Goal: Find specific page/section: Find specific page/section

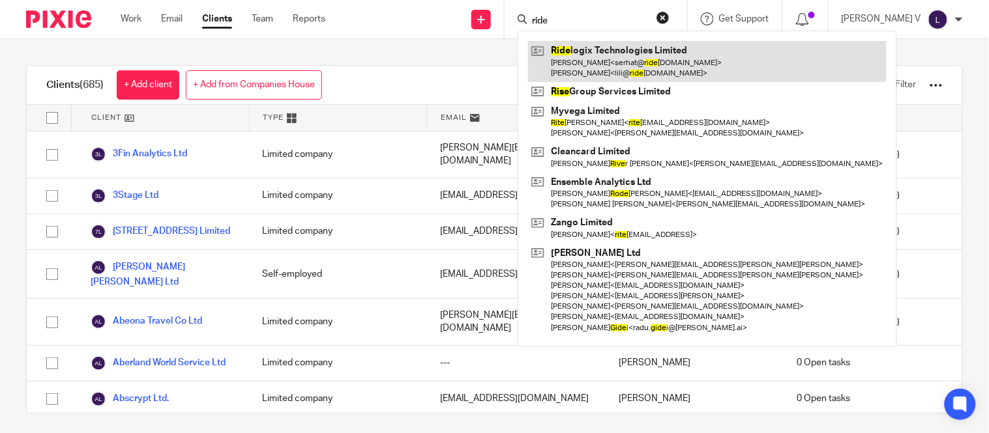
type input "ride"
click at [607, 52] on link at bounding box center [707, 61] width 358 height 40
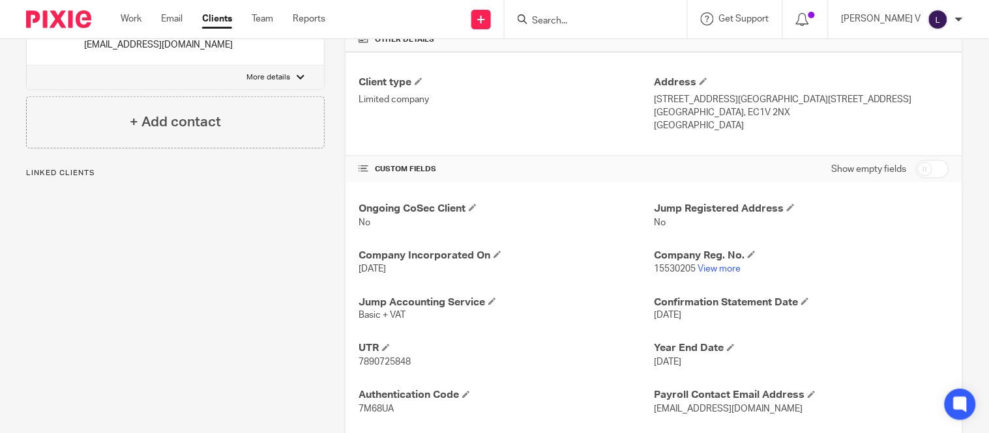
scroll to position [394, 0]
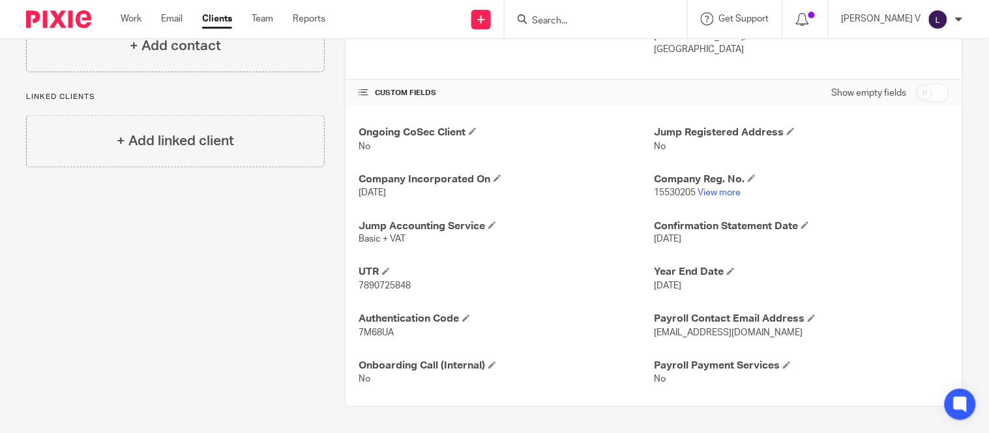
click at [575, 10] on div at bounding box center [595, 19] width 182 height 38
click at [574, 14] on form at bounding box center [599, 19] width 139 height 16
click at [570, 22] on input "Search" at bounding box center [588, 22] width 117 height 12
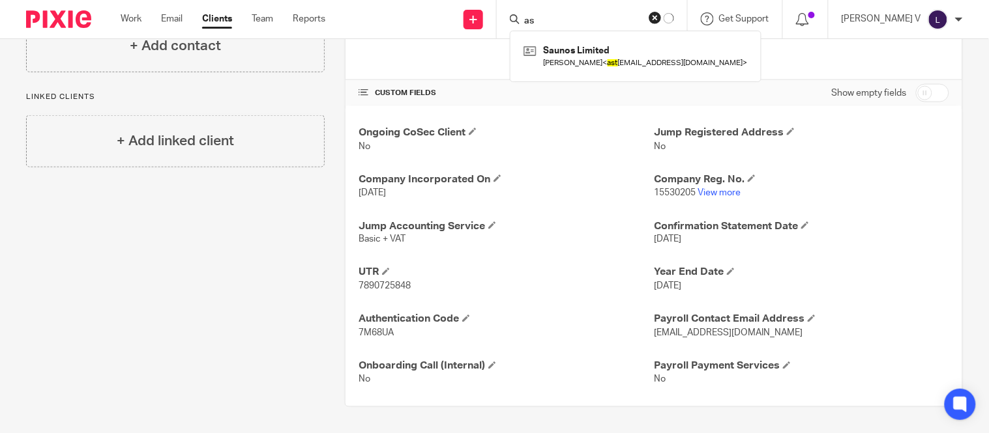
type input "a"
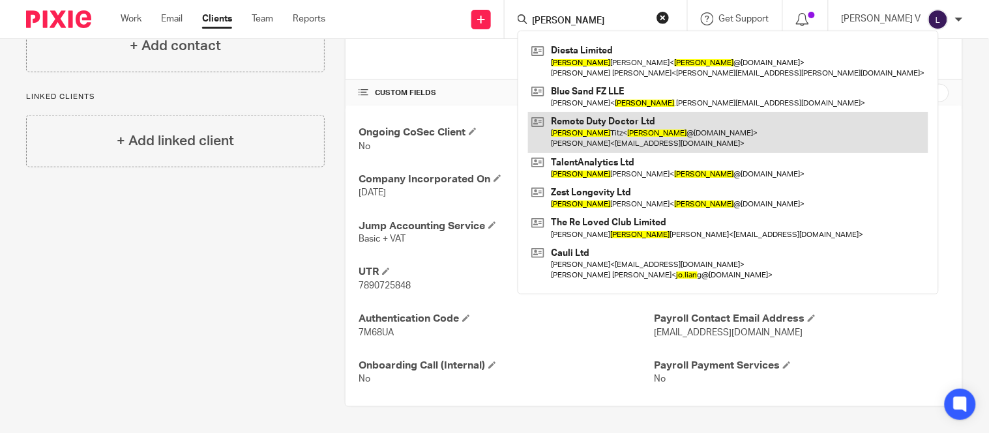
type input "julian"
click at [656, 136] on link at bounding box center [728, 132] width 400 height 40
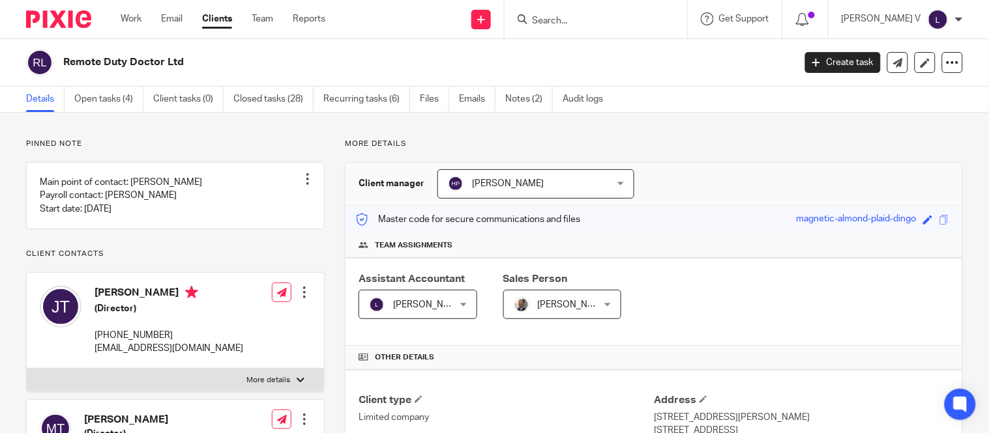
click at [205, 23] on link "Clients" at bounding box center [217, 18] width 30 height 13
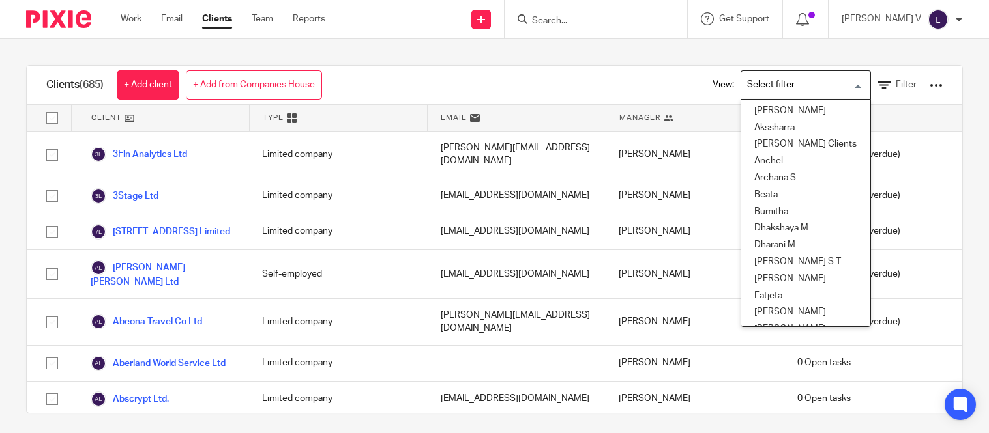
click at [794, 80] on input "Search for option" at bounding box center [802, 85] width 121 height 23
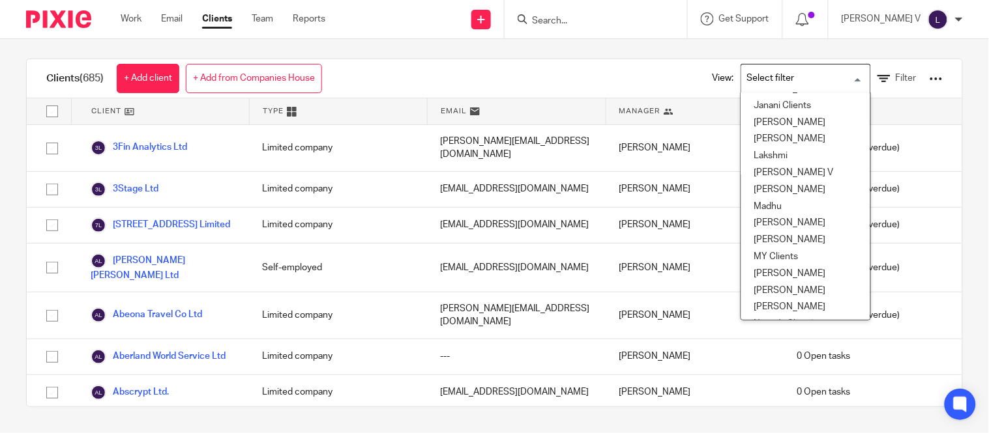
scroll to position [250, 1]
click at [764, 169] on li "[PERSON_NAME] V" at bounding box center [805, 174] width 129 height 17
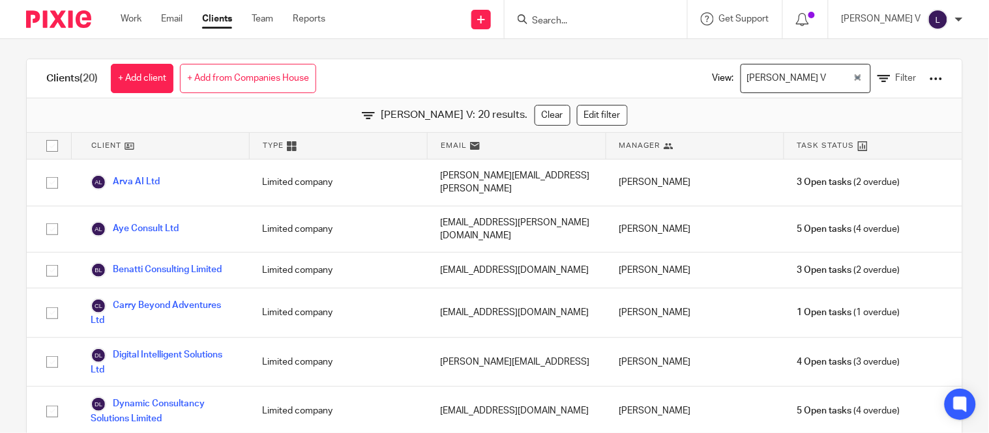
click at [759, 75] on div "[PERSON_NAME] V" at bounding box center [796, 77] width 111 height 25
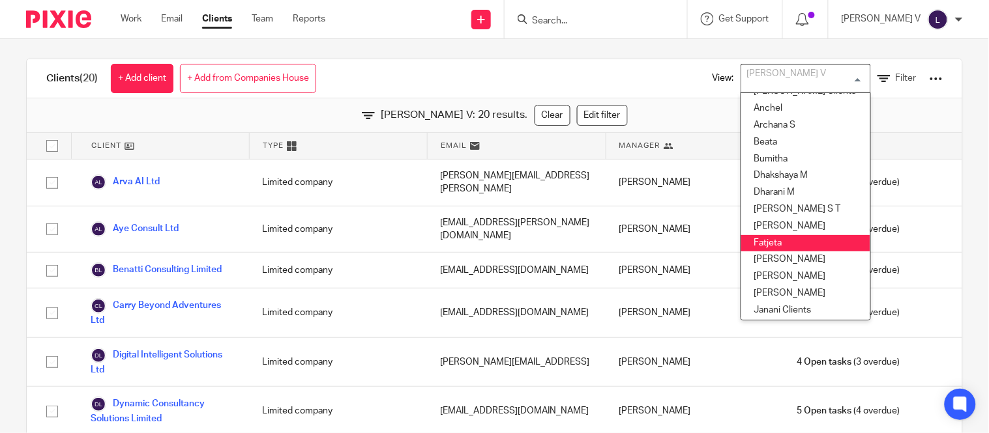
scroll to position [47, 0]
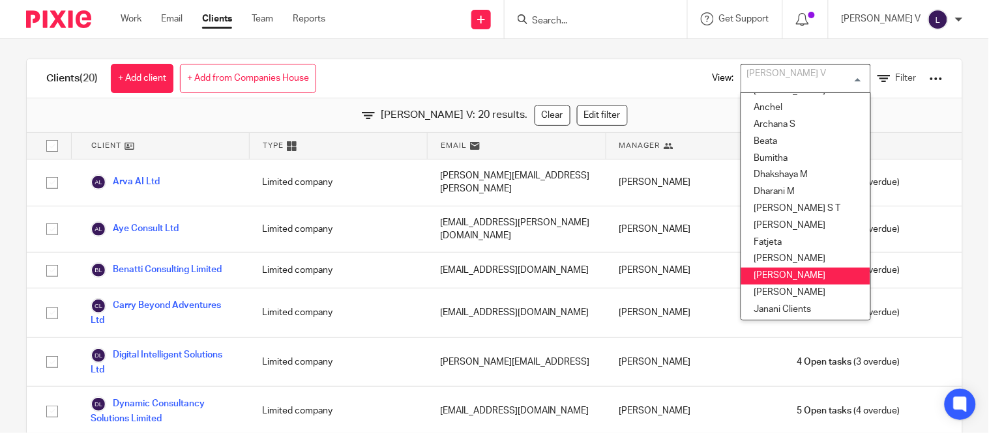
click at [772, 269] on li "[PERSON_NAME]" at bounding box center [805, 276] width 129 height 17
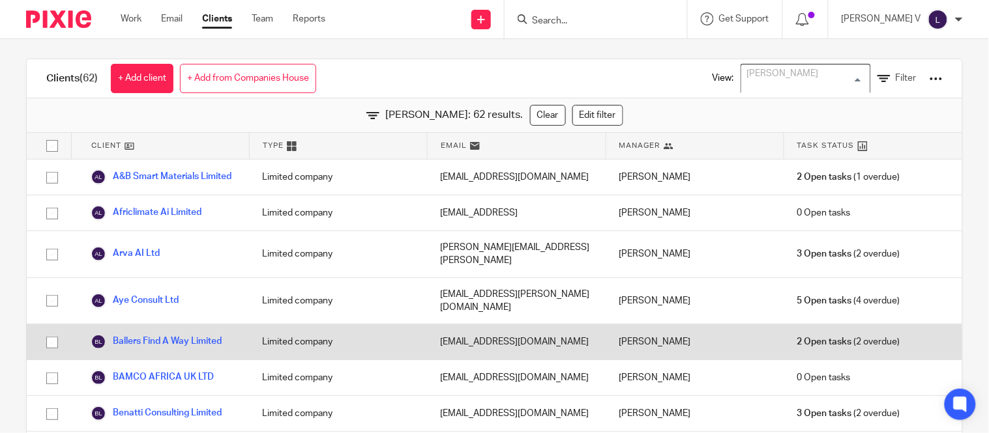
scroll to position [10, 0]
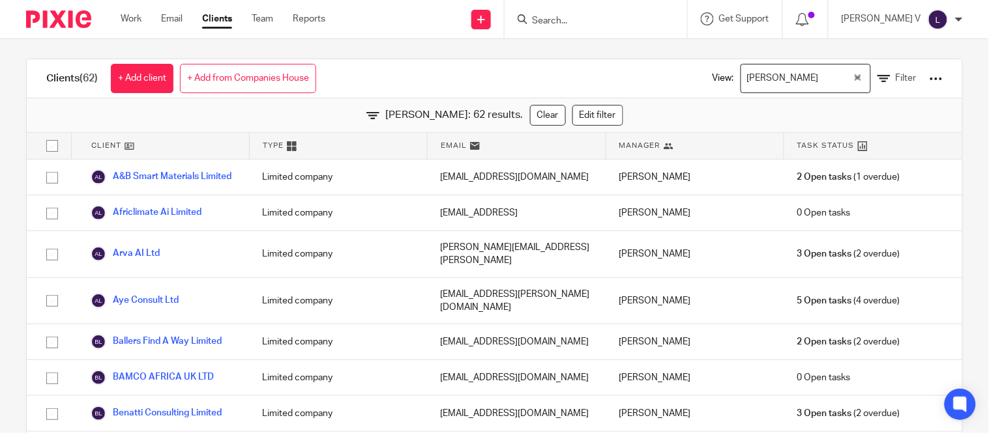
click at [399, 74] on div "Clients (62) + Add client + Add from Companies House View: [PERSON_NAME] Loadin…" at bounding box center [494, 78] width 935 height 39
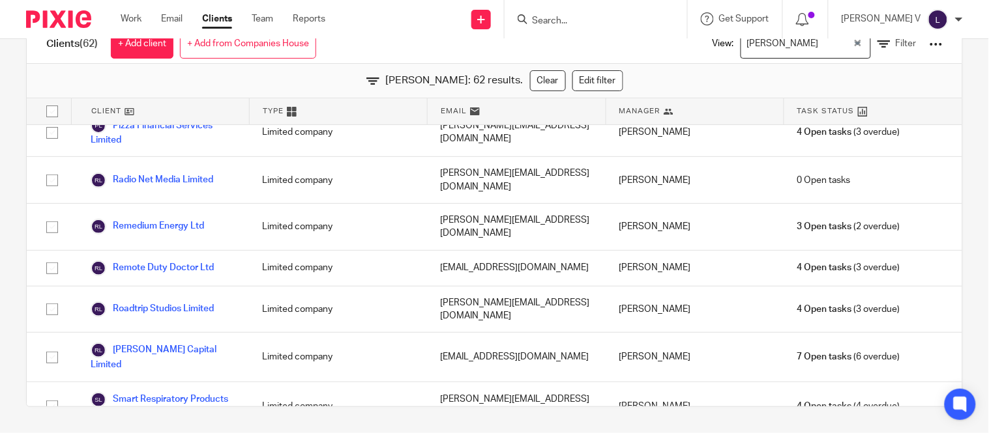
scroll to position [1739, 0]
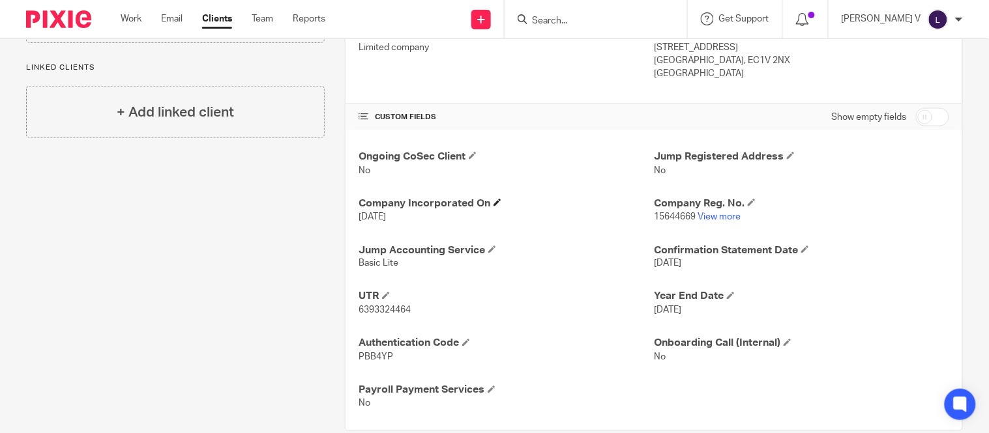
scroll to position [371, 0]
click at [703, 216] on link "View more" at bounding box center [718, 215] width 43 height 9
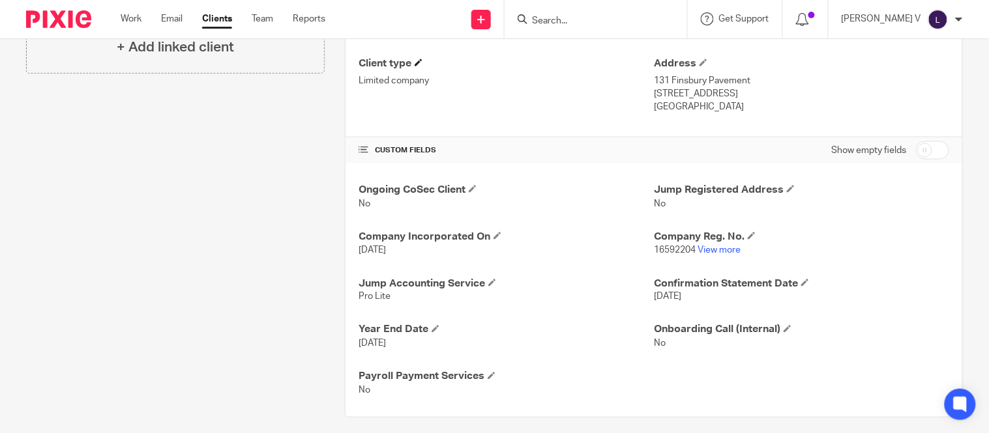
scroll to position [347, 0]
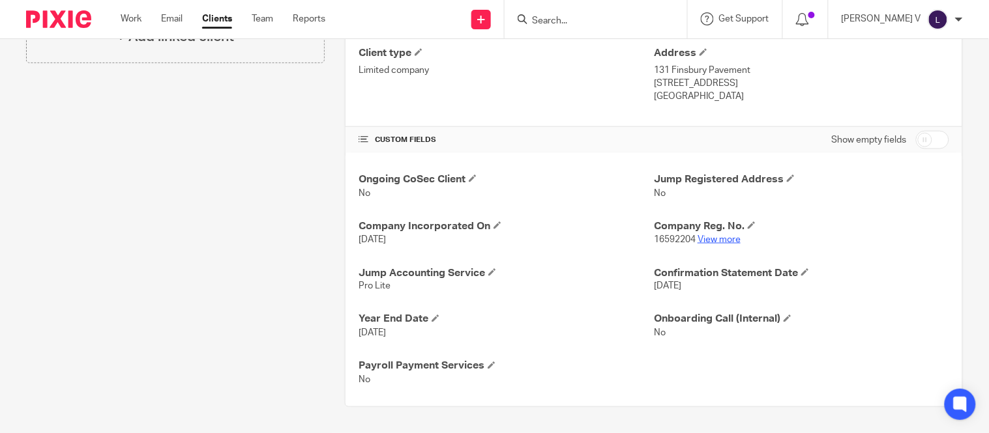
click at [716, 242] on link "View more" at bounding box center [718, 239] width 43 height 9
click at [712, 239] on link "View more" at bounding box center [718, 239] width 43 height 9
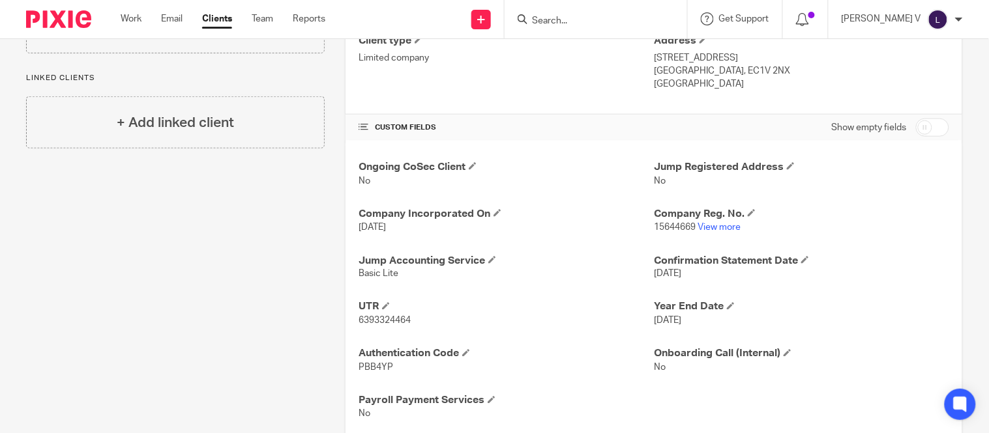
scroll to position [394, 0]
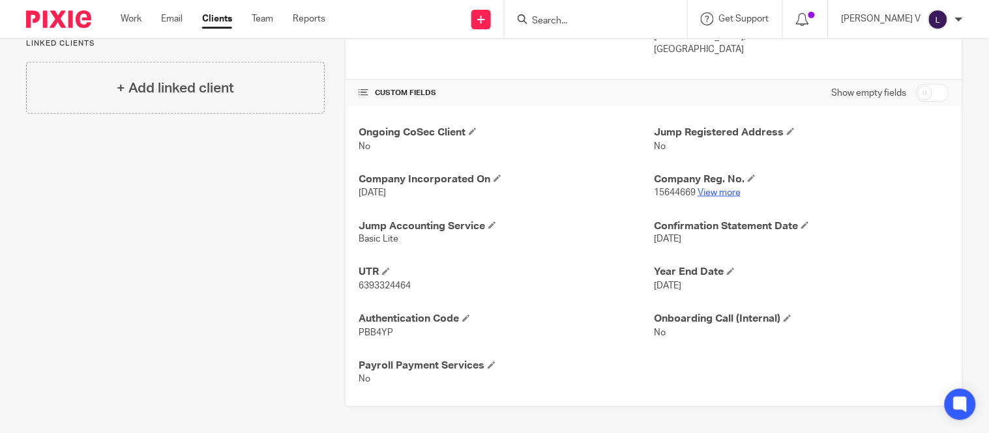
click at [711, 194] on link "View more" at bounding box center [718, 192] width 43 height 9
